Goal: Task Accomplishment & Management: Manage account settings

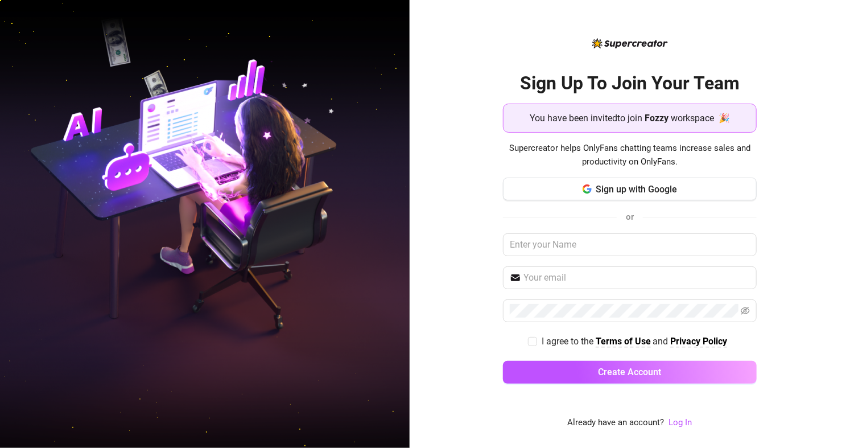
click at [635, 125] on span "You have been invited to join" at bounding box center [586, 118] width 113 height 14
click at [640, 192] on span "Sign up with Google" at bounding box center [636, 189] width 81 height 11
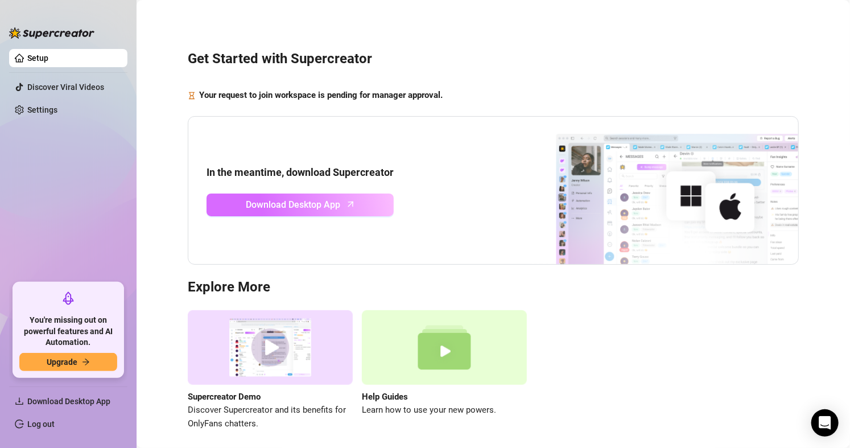
click at [358, 201] on link "Download Desktop App" at bounding box center [300, 204] width 187 height 23
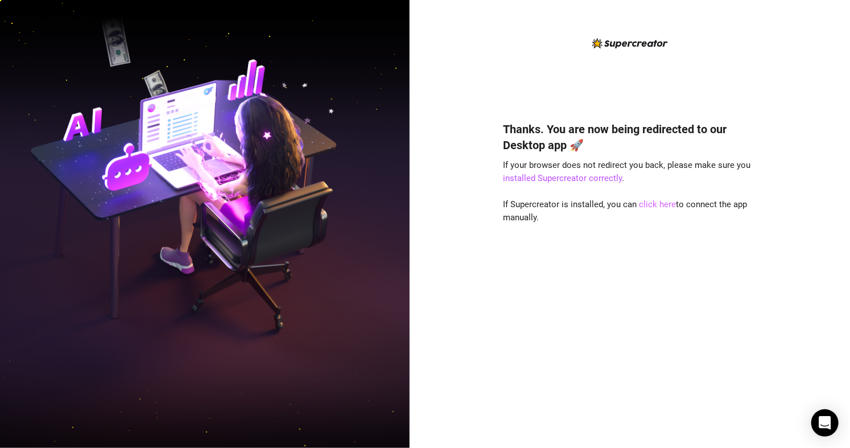
click at [661, 205] on link "click here" at bounding box center [657, 204] width 37 height 10
click at [652, 208] on link "click here" at bounding box center [657, 204] width 37 height 10
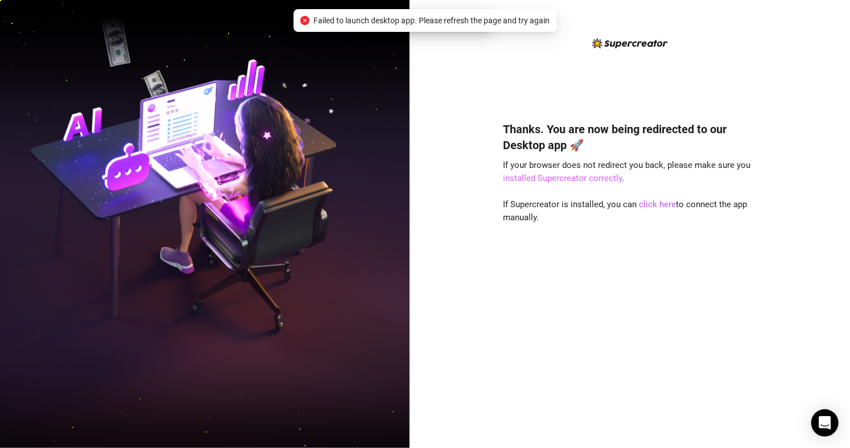
click at [586, 178] on link "installed Supercreator correctly" at bounding box center [562, 178] width 119 height 10
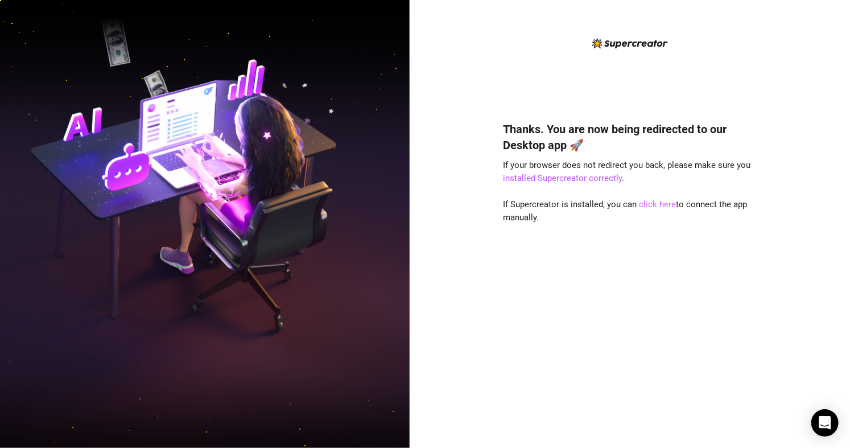
click at [656, 205] on link "click here" at bounding box center [657, 204] width 37 height 10
click at [615, 39] on img at bounding box center [630, 43] width 76 height 10
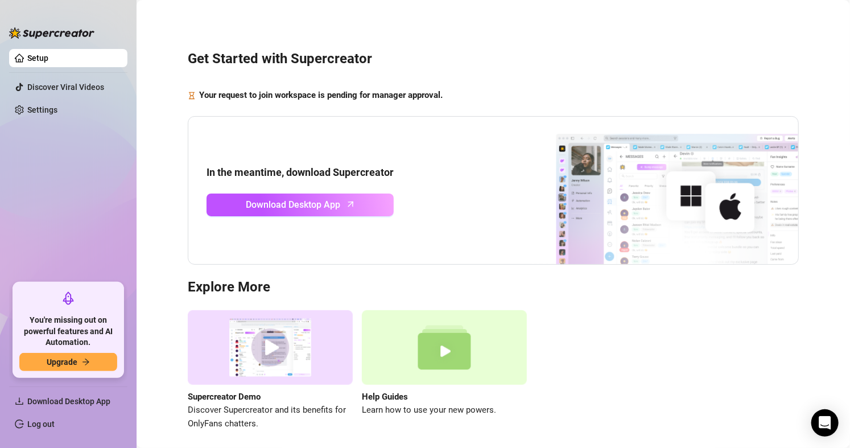
click at [48, 53] on link "Setup" at bounding box center [37, 57] width 21 height 9
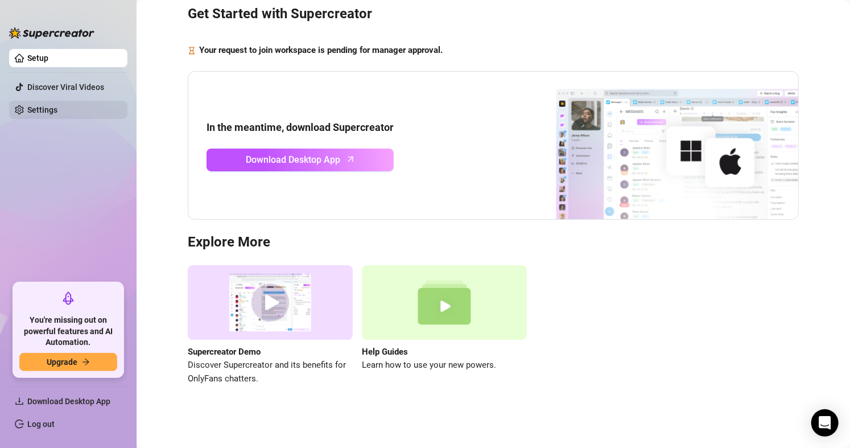
click at [57, 110] on link "Settings" at bounding box center [42, 109] width 30 height 9
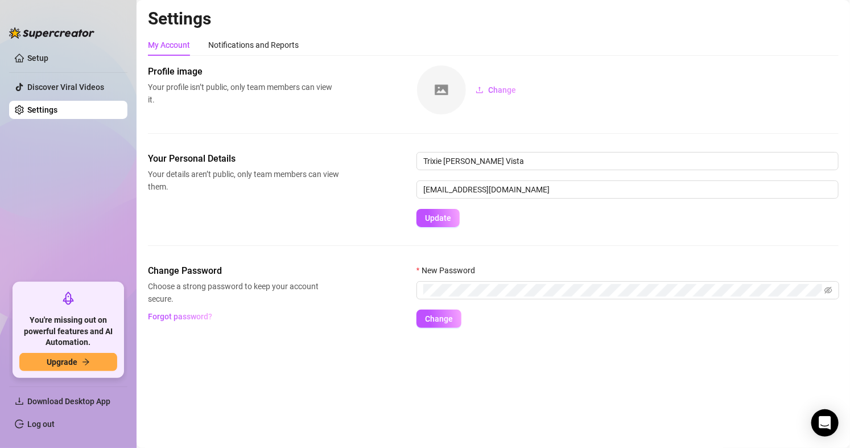
click at [382, 299] on div "Change Password Choose a strong password to keep your account secure. Forgot pa…" at bounding box center [493, 296] width 691 height 64
click at [618, 300] on form "New Password Change" at bounding box center [628, 296] width 423 height 64
click at [814, 291] on icon "eye-invisible" at bounding box center [816, 290] width 8 height 7
click at [454, 312] on button "Change" at bounding box center [439, 319] width 45 height 18
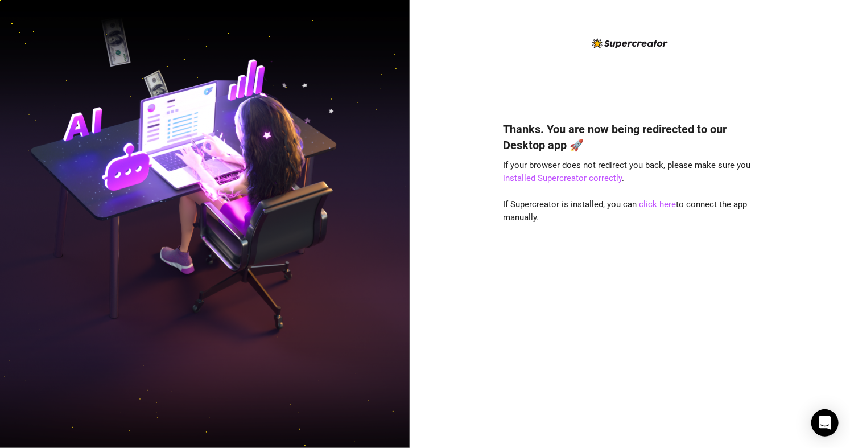
click at [760, 18] on div "Thanks. You are now being redirected to our Desktop app 🚀 If your browser does …" at bounding box center [630, 224] width 440 height 448
